Goal: Find specific page/section

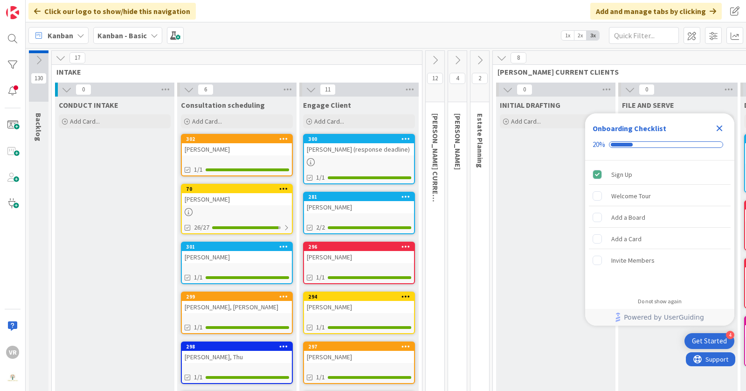
click at [719, 127] on icon "Close Checklist" at bounding box center [720, 128] width 6 height 6
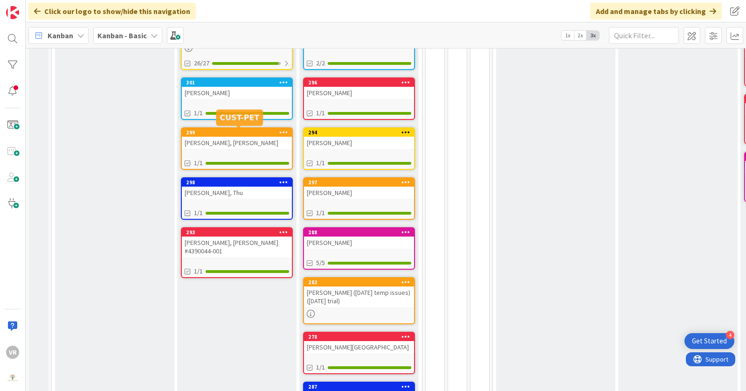
scroll to position [165, 0]
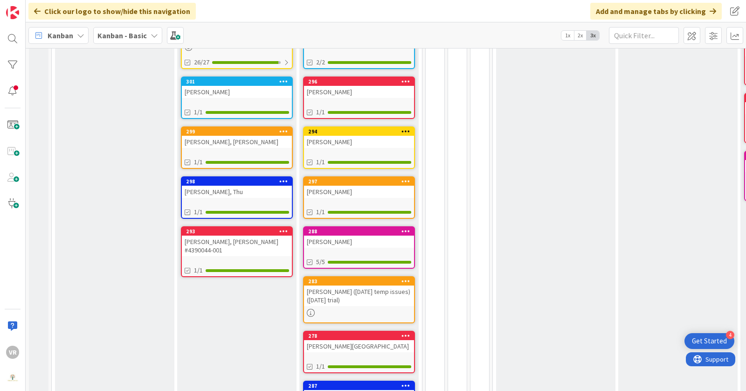
click at [242, 243] on div "[PERSON_NAME], [PERSON_NAME] #4390044-001" at bounding box center [237, 246] width 110 height 21
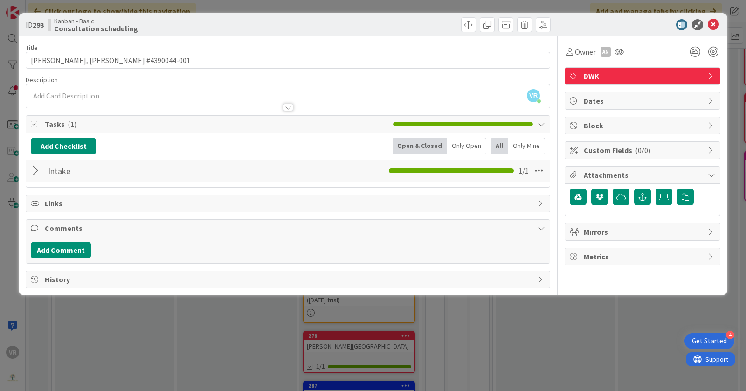
click at [211, 328] on div "ID 293 Kanban - Basic Consultation scheduling Title 53 / 128 [PERSON_NAME], [PE…" at bounding box center [373, 195] width 746 height 391
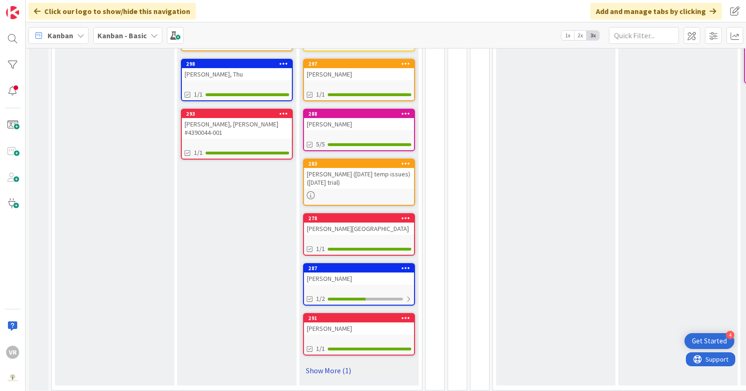
click at [331, 373] on link "Show More (1)" at bounding box center [359, 370] width 112 height 15
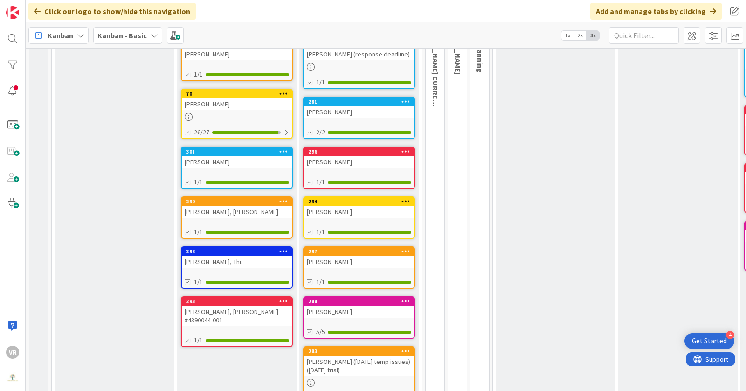
scroll to position [99, 0]
